Goal: Task Accomplishment & Management: Use online tool/utility

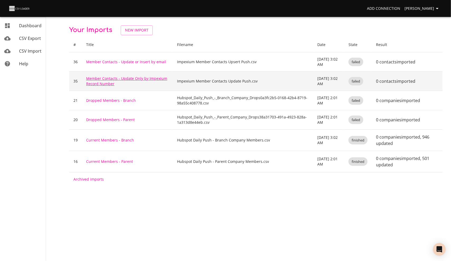
click at [108, 79] on link "Member Contacts - Update Only by Impexium Record Number" at bounding box center [126, 81] width 81 height 10
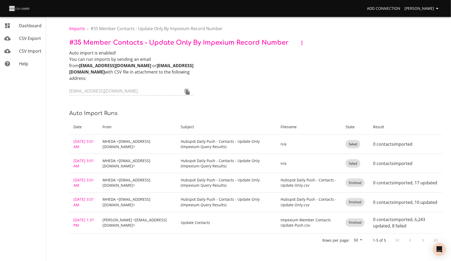
click at [78, 31] on li "Imports" at bounding box center [77, 28] width 16 height 6
click at [78, 30] on span "Imports" at bounding box center [77, 29] width 16 height 6
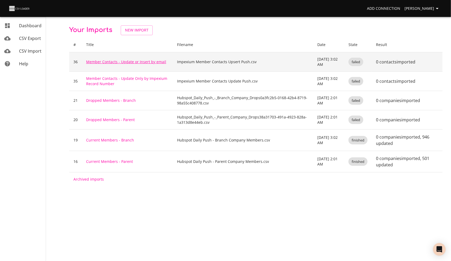
click at [108, 63] on link "Member Contacts - Update or Insert by email" at bounding box center [126, 61] width 80 height 5
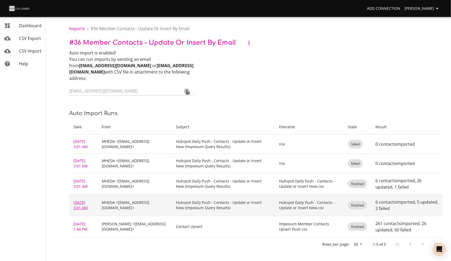
click at [79, 200] on link "[DATE] 3:01 AM" at bounding box center [80, 205] width 14 height 10
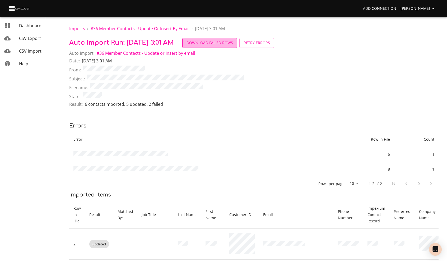
click at [228, 42] on span "Download Failed Rows" at bounding box center [209, 43] width 46 height 7
click at [148, 29] on span "# 36 Member Contacts - Update or Insert by email" at bounding box center [140, 29] width 99 height 6
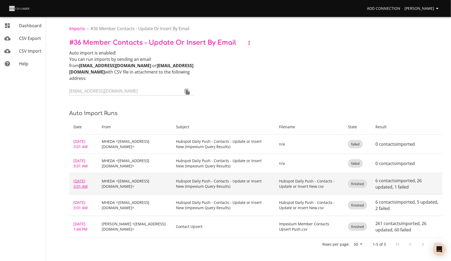
click at [78, 178] on link "Sep 27, 2025 3:01 AM" at bounding box center [80, 183] width 14 height 10
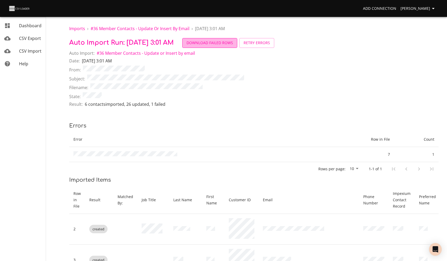
click at [222, 44] on span "Download Failed Rows" at bounding box center [209, 43] width 46 height 7
